Goal: Check status: Check status

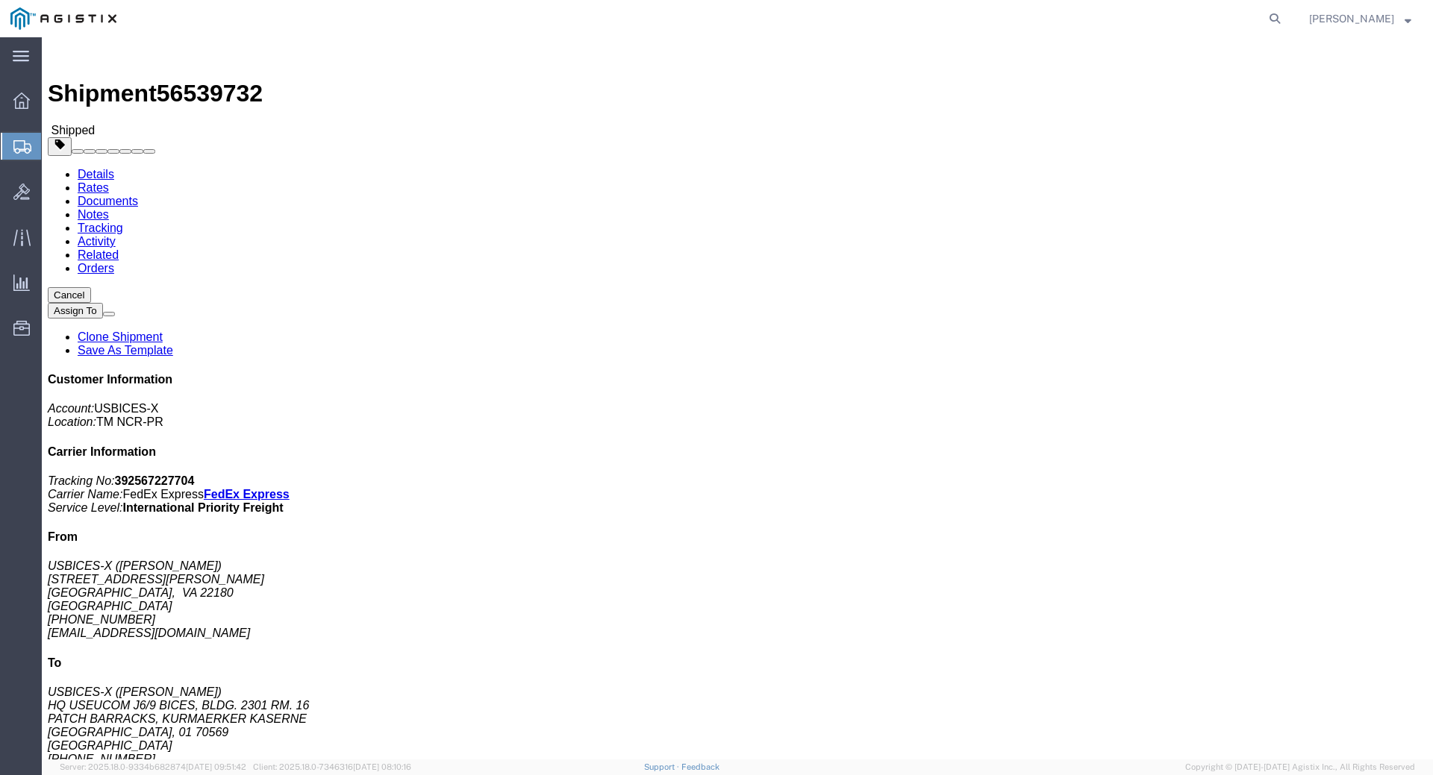
click div "Leg 1 - Air"
click at [1285, 13] on icon at bounding box center [1274, 18] width 21 height 21
click at [973, 21] on input "search" at bounding box center [1037, 19] width 454 height 36
type input "56665491"
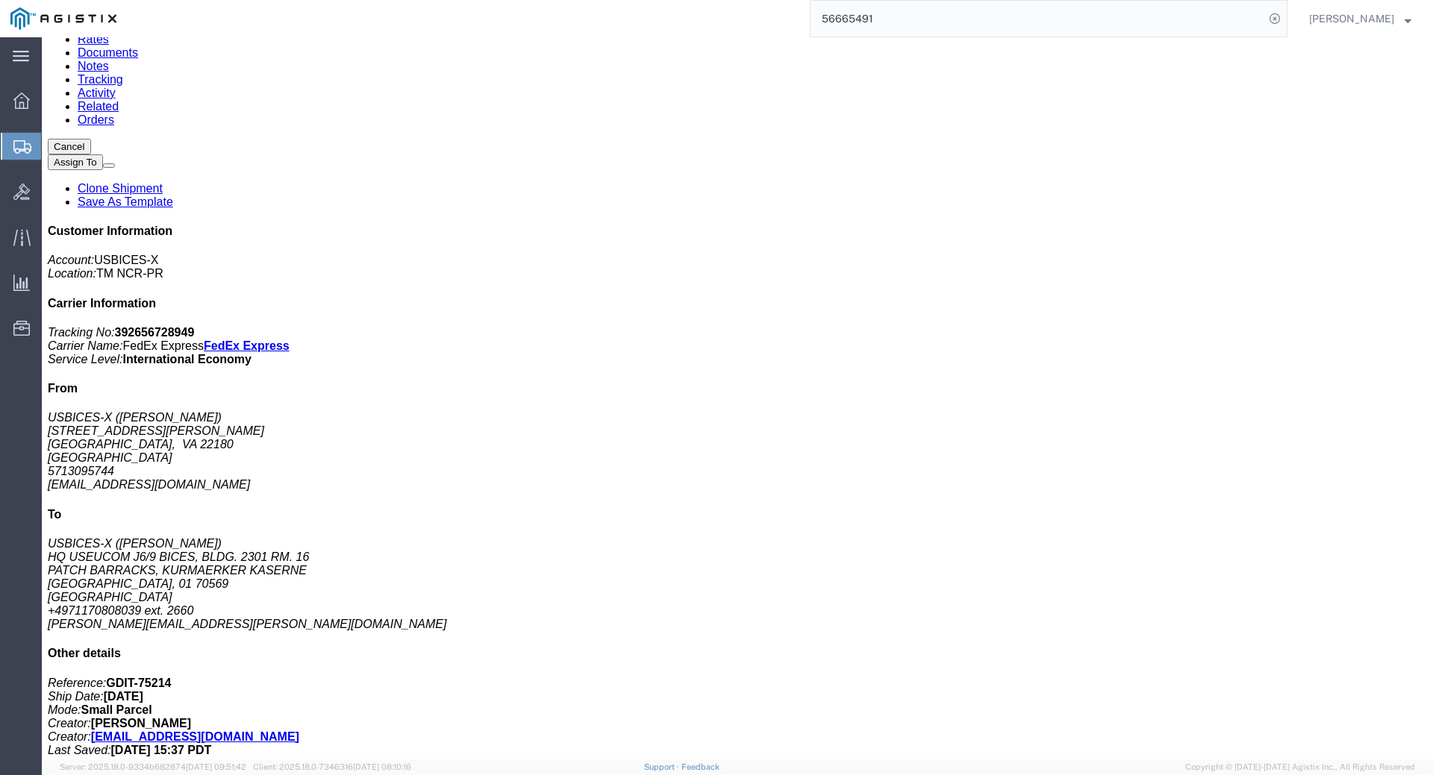
click p "Model: CP-PWR-CORD-CE="
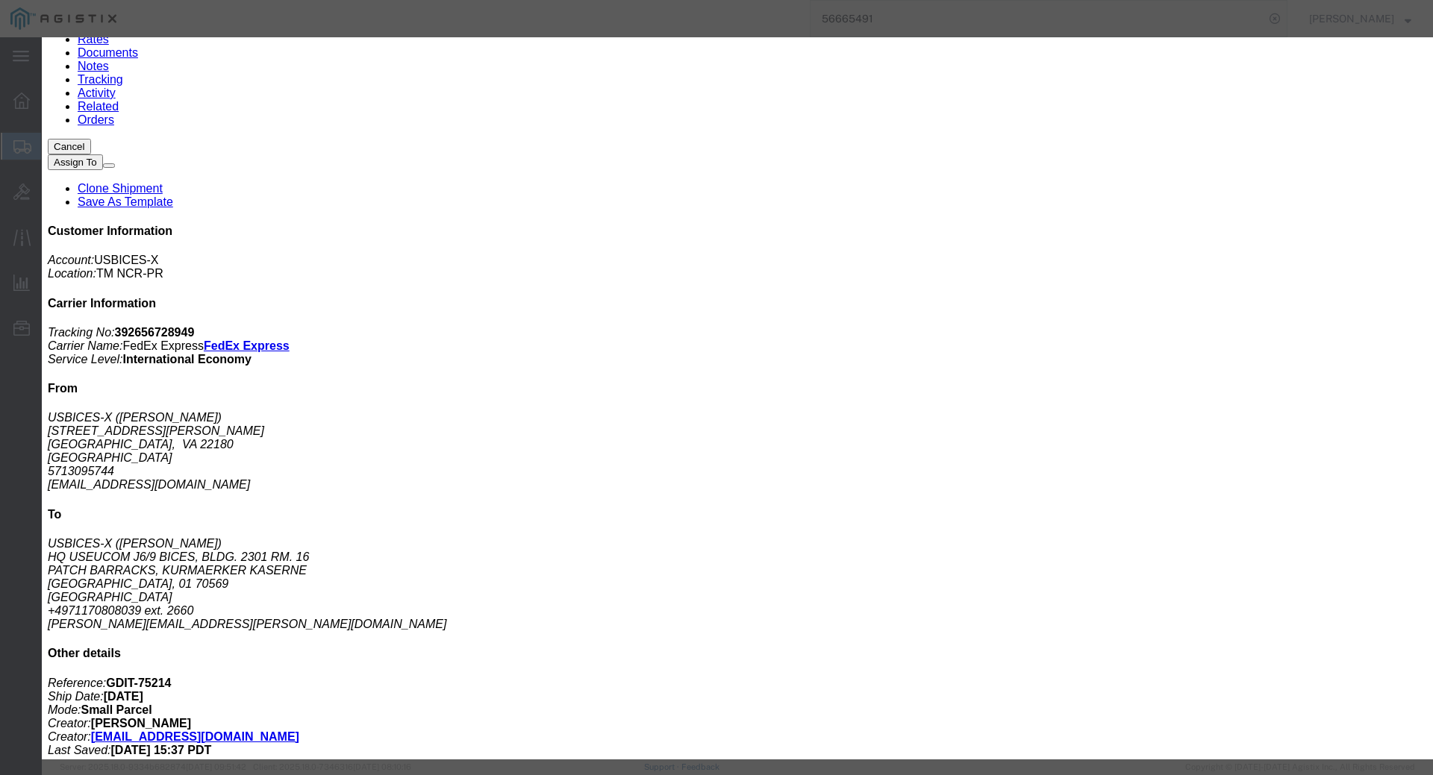
scroll to position [821, 0]
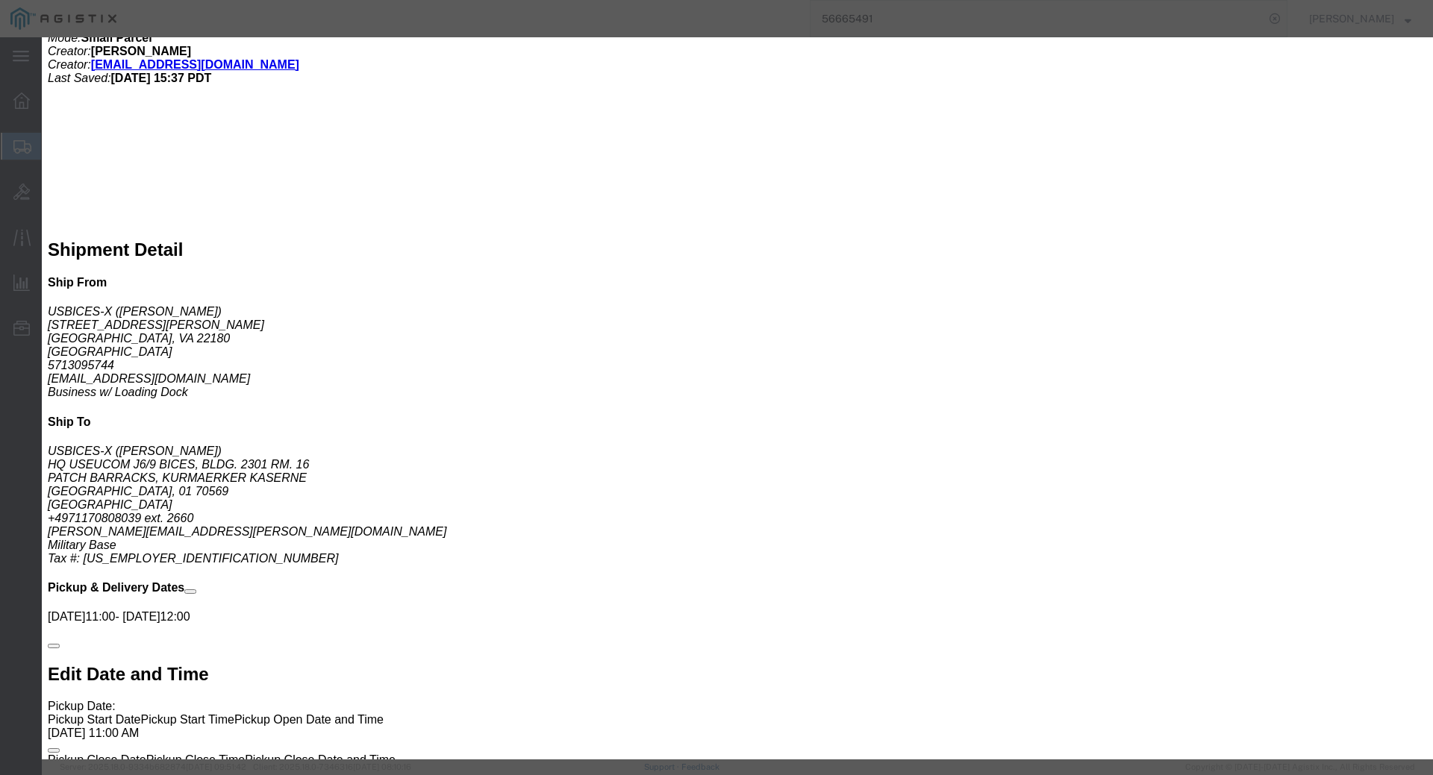
click icon "button"
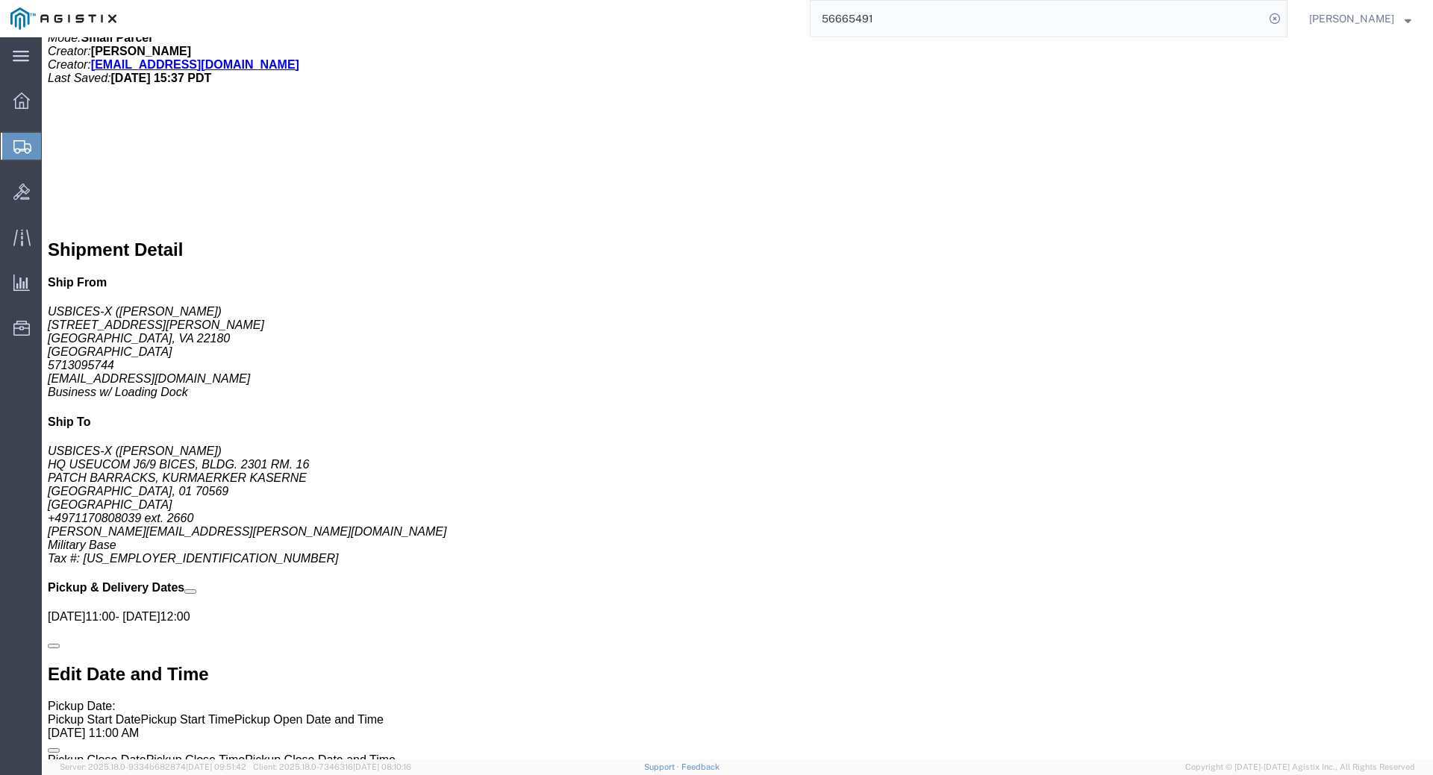
click div "Pickups STOP 1 : USBICES-X [STREET_ADDRESS][PERSON_NAME] Business w/ Loading Do…"
click link "Documents"
